Goal: Find specific page/section: Find specific page/section

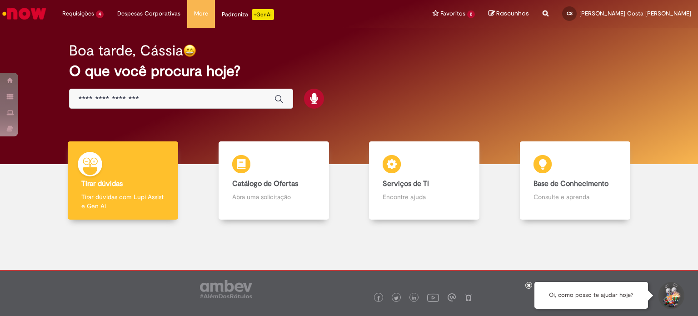
click at [0, 0] on link "Exibir Todas as Solicitações" at bounding box center [0, 0] width 0 height 0
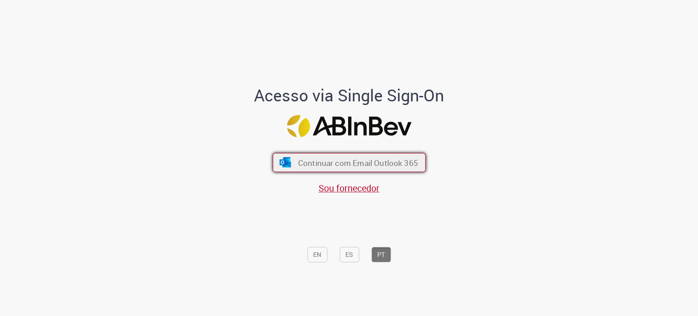
click at [351, 164] on span "Continuar com Email Outlook 365" at bounding box center [358, 162] width 120 height 10
drag, startPoint x: 0, startPoint y: 0, endPoint x: 352, endPoint y: 163, distance: 387.8
click at [352, 163] on span "Continuar com Email Outlook 365" at bounding box center [358, 162] width 120 height 10
